Goal: Complete application form

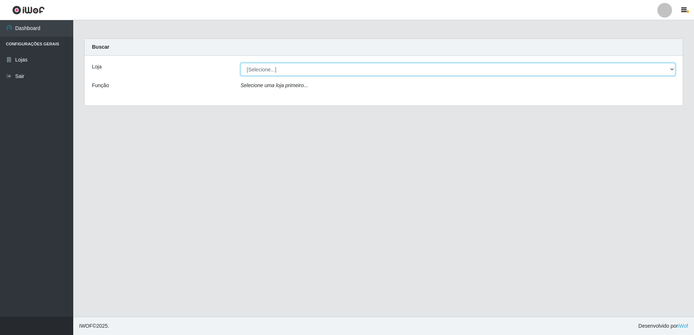
click at [259, 71] on select "[Selecione...] Extrabom - Loja 16 [GEOGRAPHIC_DATA]" at bounding box center [458, 69] width 435 height 13
select select "450"
click at [241, 63] on select "[Selecione...] Extrabom - Loja 16 [GEOGRAPHIC_DATA]" at bounding box center [458, 69] width 435 height 13
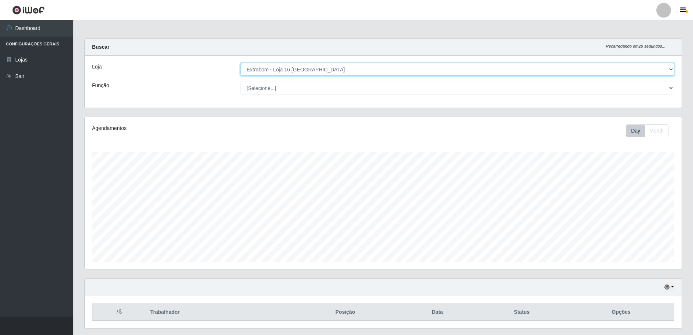
scroll to position [152, 597]
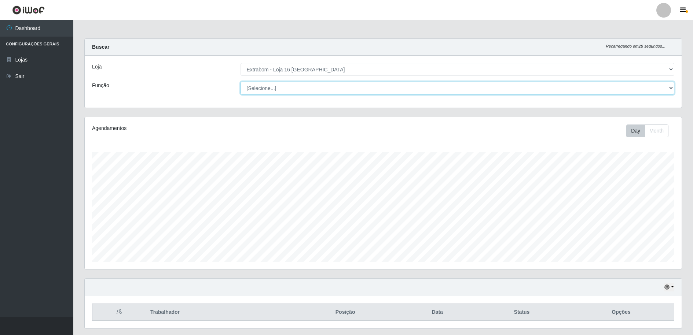
click at [279, 90] on select "[Selecione...] Repositor Repositor + Repositor ++" at bounding box center [457, 88] width 434 height 13
click at [240, 82] on select "[Selecione...] Repositor Repositor + Repositor ++" at bounding box center [457, 88] width 434 height 13
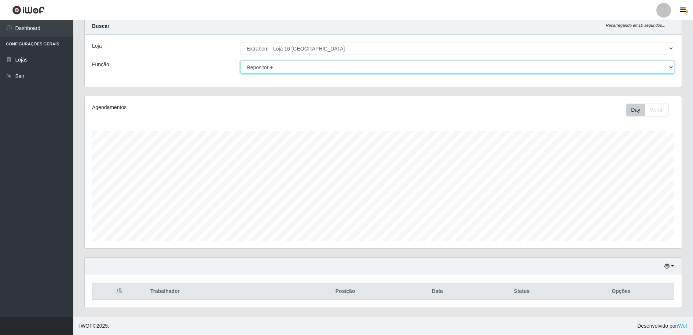
click at [278, 67] on select "[Selecione...] Repositor Repositor + Repositor ++" at bounding box center [457, 67] width 434 height 13
click at [240, 61] on select "[Selecione...] Repositor Repositor + Repositor ++" at bounding box center [457, 67] width 434 height 13
click at [270, 70] on select "[Selecione...] Repositor Repositor + Repositor ++" at bounding box center [457, 67] width 434 height 13
select select "24"
click at [240, 61] on select "[Selecione...] Repositor Repositor + Repositor ++" at bounding box center [457, 67] width 434 height 13
